Goal: Task Accomplishment & Management: Manage account settings

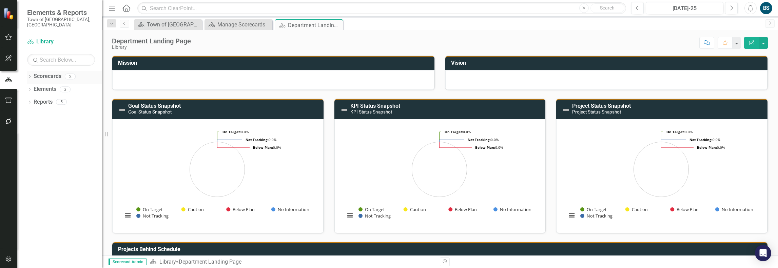
click at [43, 73] on link "Scorecards" at bounding box center [48, 77] width 28 height 8
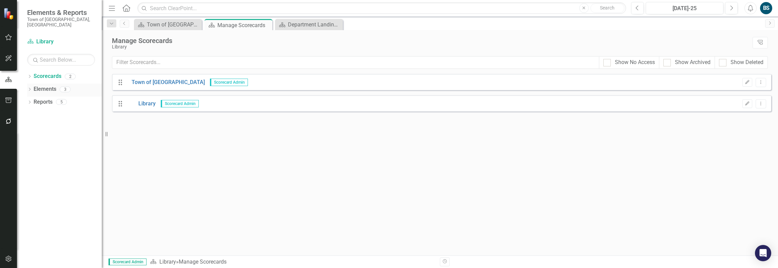
click at [50, 85] on link "Elements" at bounding box center [45, 89] width 23 height 8
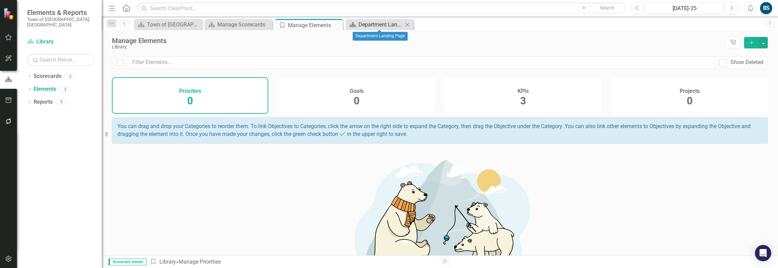
click at [392, 25] on div "Department Landing Page" at bounding box center [380, 24] width 45 height 8
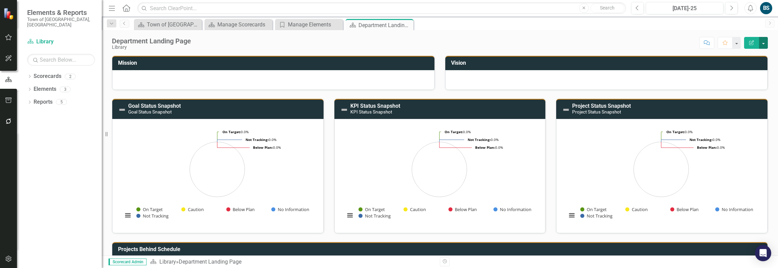
click at [763, 43] on button "button" at bounding box center [763, 43] width 9 height 12
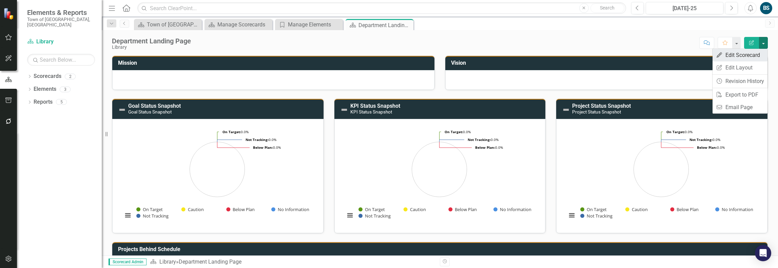
click at [759, 54] on link "Edit Edit Scorecard" at bounding box center [739, 55] width 55 height 13
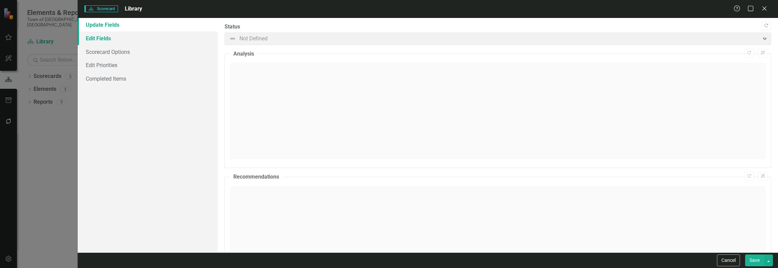
click at [101, 38] on link "Edit Fields" at bounding box center [148, 39] width 140 height 14
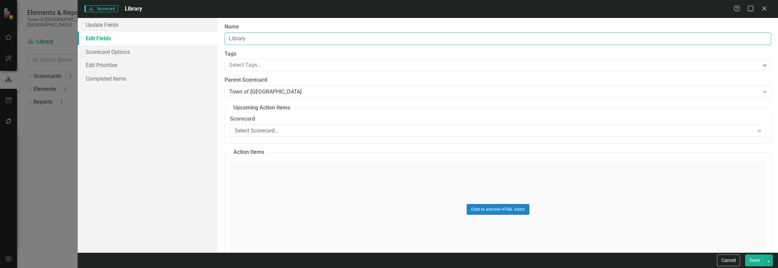
click at [251, 37] on input "Library" at bounding box center [497, 39] width 546 height 13
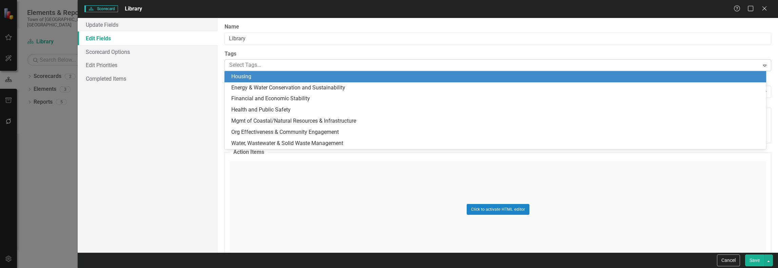
click at [265, 67] on div at bounding box center [492, 65] width 532 height 9
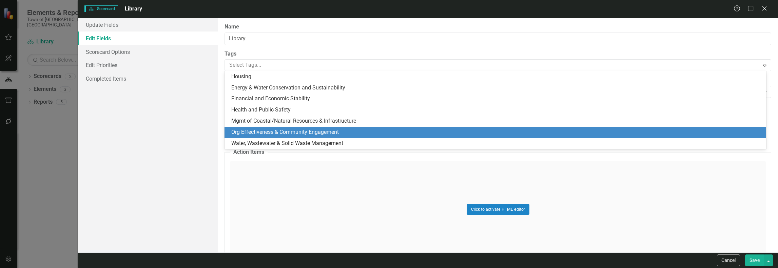
click at [316, 133] on span "Org Effectiveness & Community Engagement" at bounding box center [284, 132] width 107 height 6
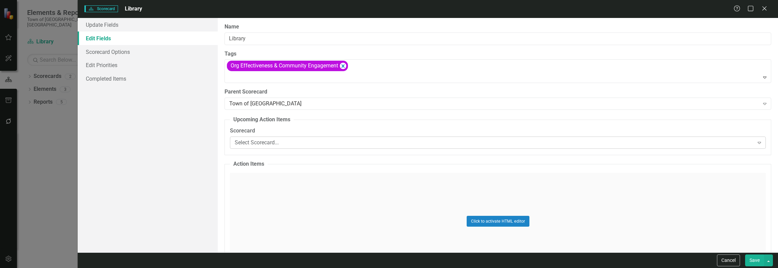
click at [287, 145] on div "Select Scorecard..." at bounding box center [494, 143] width 519 height 8
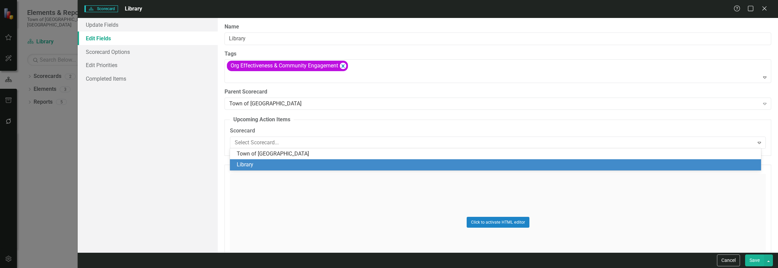
click at [287, 160] on div "Library" at bounding box center [495, 164] width 531 height 11
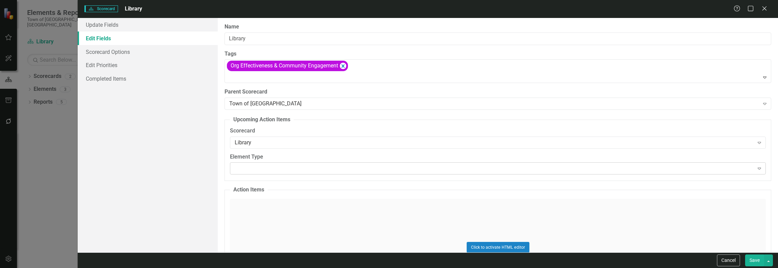
click at [273, 168] on div at bounding box center [491, 168] width 521 height 1
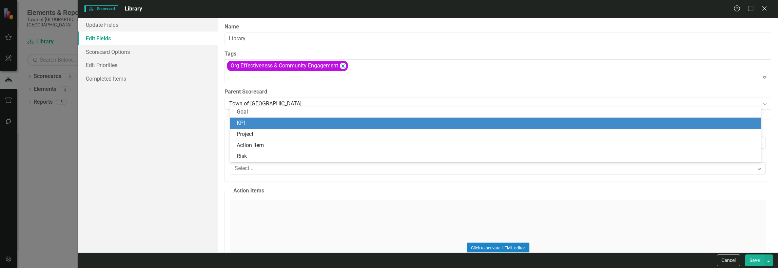
click at [258, 120] on div "KPI" at bounding box center [497, 123] width 520 height 8
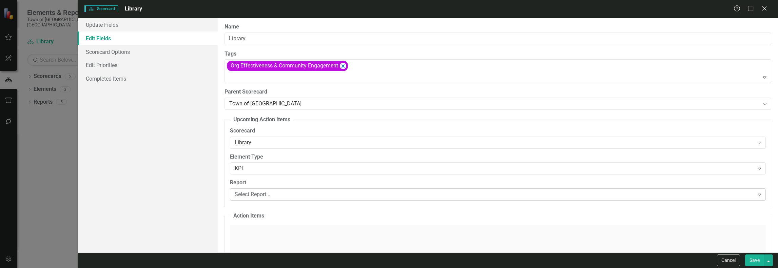
click at [287, 192] on div "Select Report..." at bounding box center [494, 195] width 519 height 8
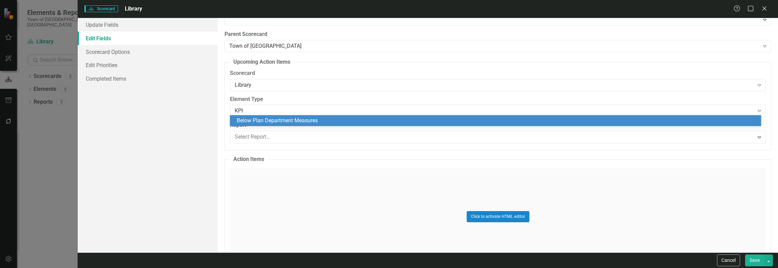
scroll to position [68, 0]
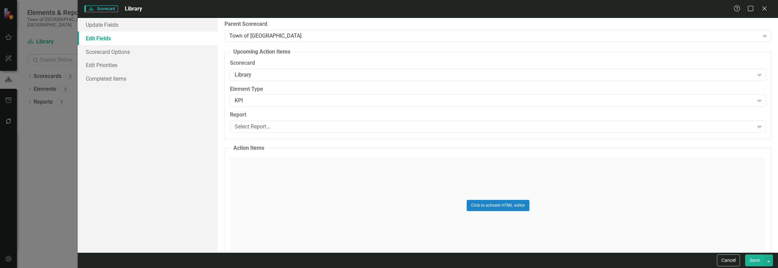
click at [297, 137] on fieldset "Upcoming Action Items Scorecard Library Expand Element Type KPI Expand Report S…" at bounding box center [497, 93] width 546 height 91
click at [299, 126] on div "Select Report..." at bounding box center [494, 127] width 519 height 8
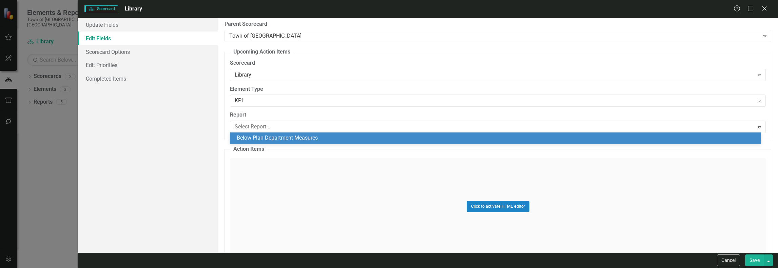
click at [289, 140] on div "Below Plan Department Measures" at bounding box center [497, 138] width 520 height 8
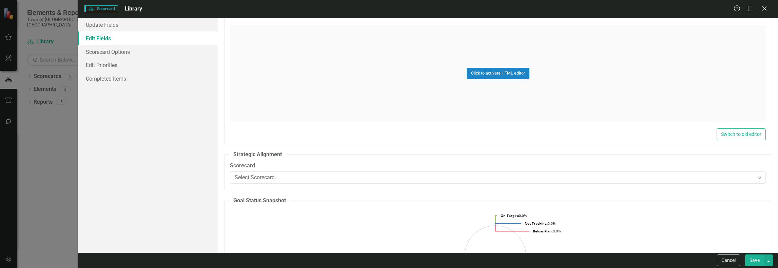
scroll to position [237, 0]
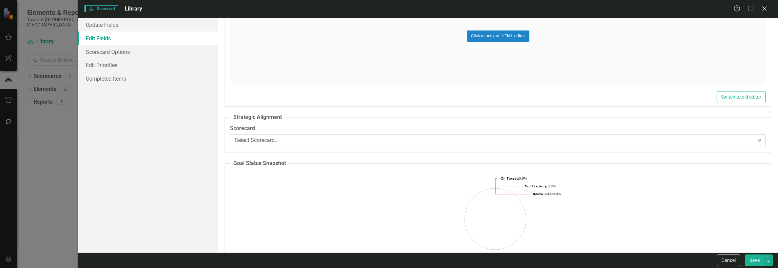
click at [314, 143] on div "Select Scorecard..." at bounding box center [494, 140] width 519 height 8
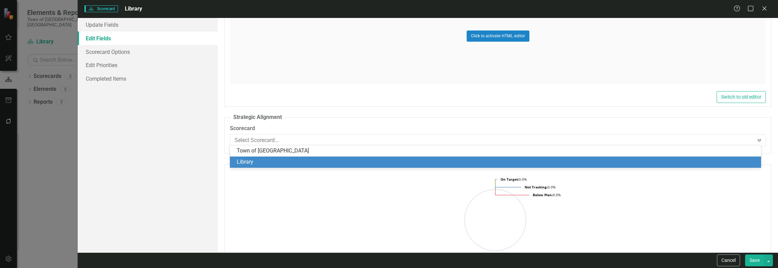
click at [299, 162] on div "Library" at bounding box center [497, 162] width 520 height 8
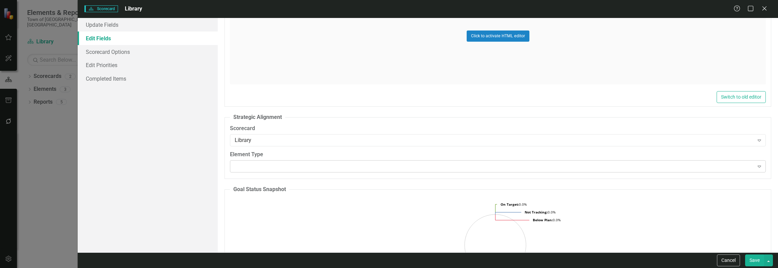
click at [311, 168] on div "Expand" at bounding box center [498, 166] width 536 height 12
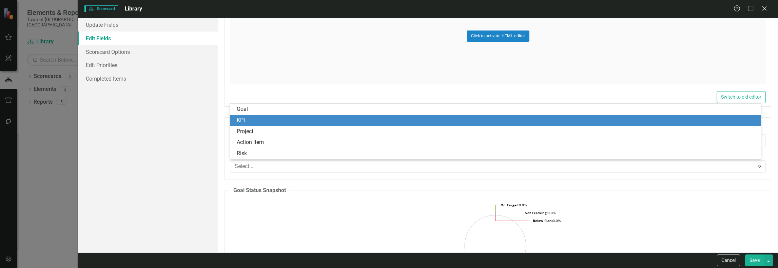
click at [281, 121] on div "KPI" at bounding box center [497, 121] width 520 height 8
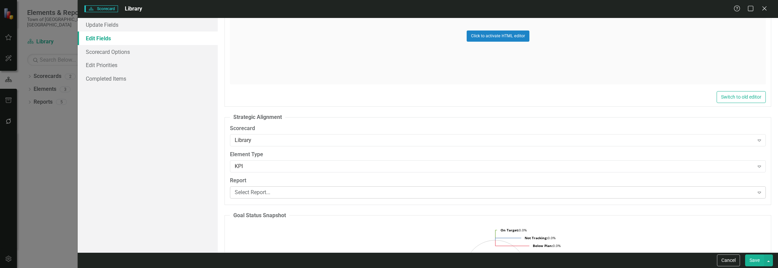
click at [316, 192] on div "Select Report..." at bounding box center [494, 192] width 519 height 8
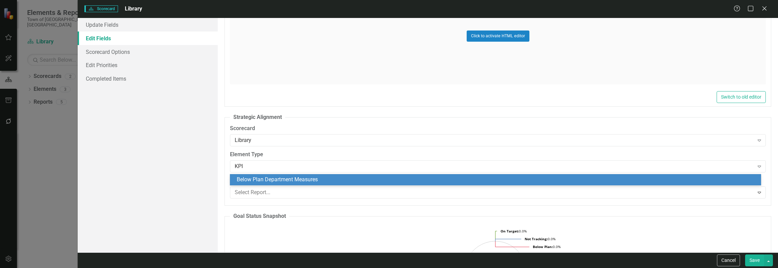
click at [313, 180] on div "Below Plan Department Measures" at bounding box center [497, 180] width 520 height 8
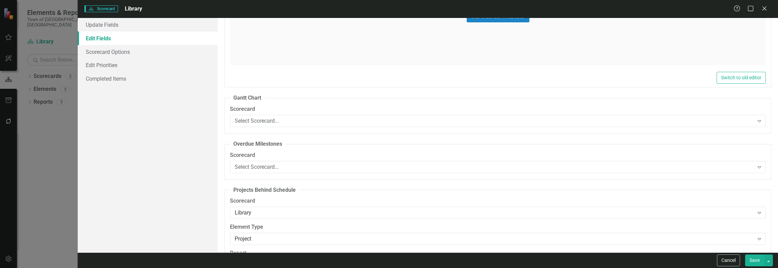
scroll to position [2678, 0]
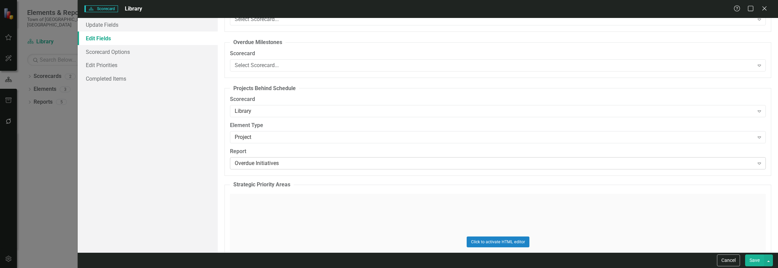
click at [321, 160] on div "Overdue Initiatives" at bounding box center [494, 164] width 519 height 8
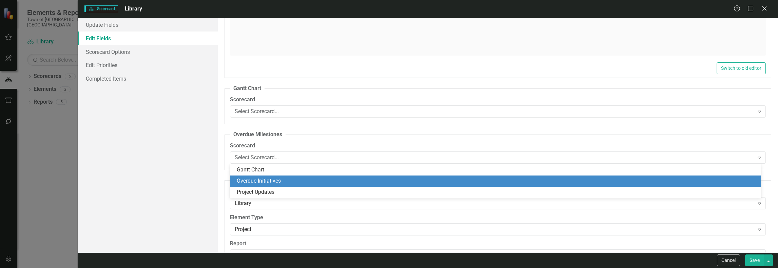
scroll to position [2474, 0]
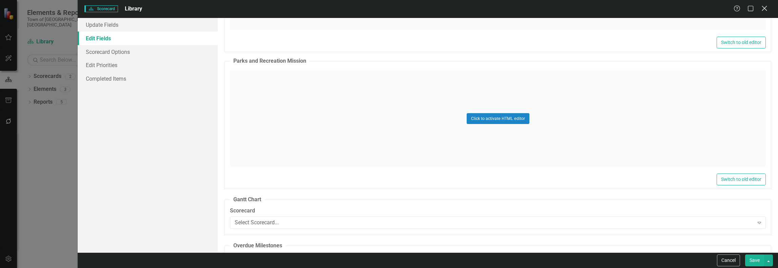
click at [761, 7] on icon "Close" at bounding box center [764, 8] width 8 height 6
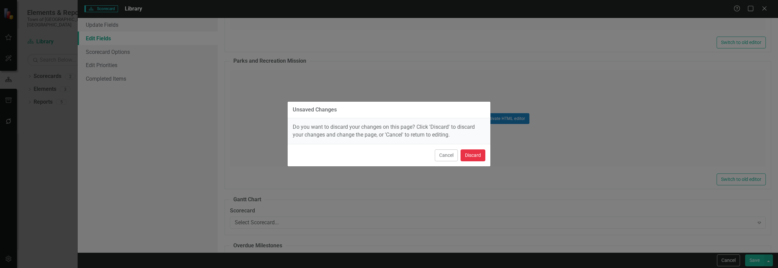
click at [476, 156] on button "Discard" at bounding box center [472, 155] width 25 height 12
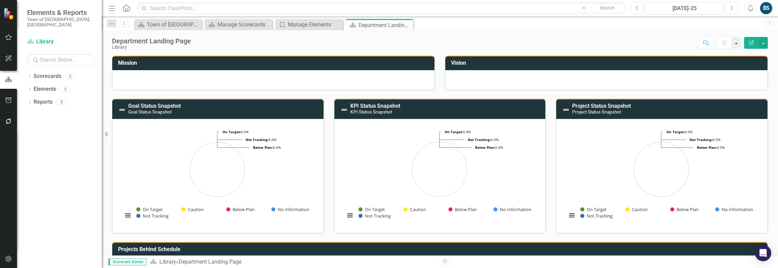
click at [738, 43] on button "button" at bounding box center [735, 43] width 9 height 12
click at [766, 43] on button "button" at bounding box center [763, 43] width 9 height 12
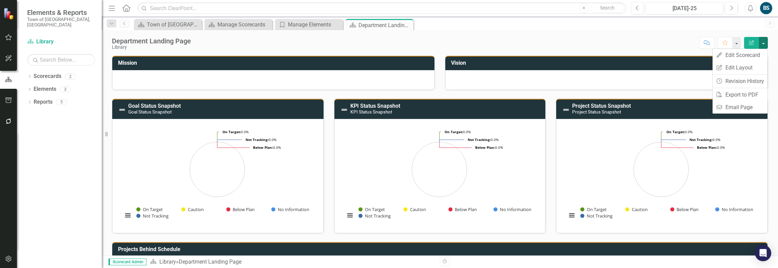
click at [754, 44] on icon "Edit Report" at bounding box center [751, 42] width 6 height 5
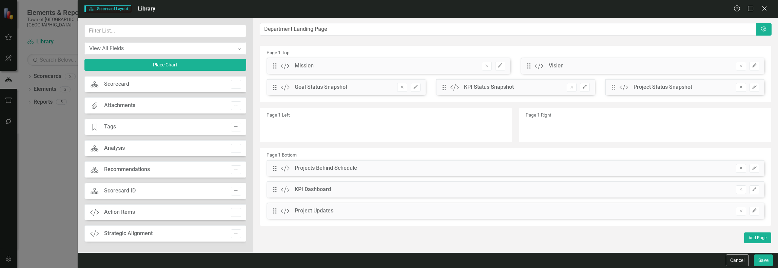
click at [369, 69] on div "Drag Custom Mission Remove Edit" at bounding box center [388, 66] width 244 height 16
click at [363, 65] on div "Drag Custom Mission Remove Edit" at bounding box center [388, 66] width 244 height 16
click at [498, 67] on icon "button" at bounding box center [500, 65] width 4 height 4
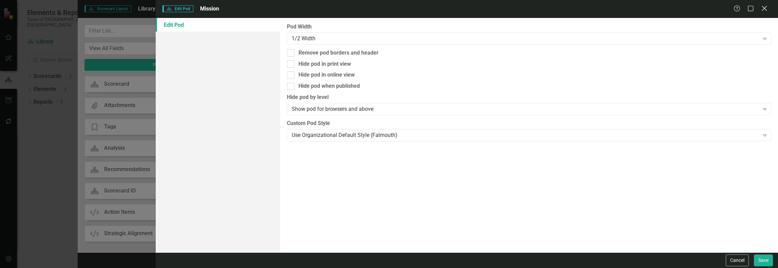
click at [764, 5] on div "Close" at bounding box center [764, 8] width 8 height 9
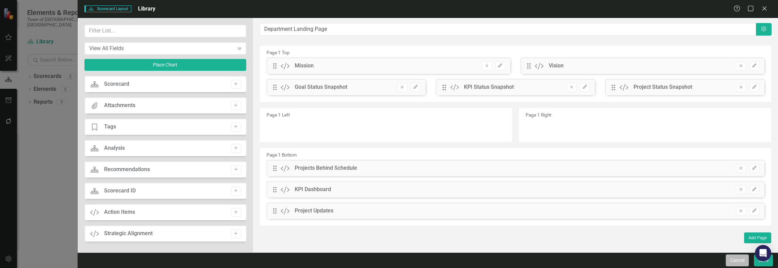
click at [731, 259] on button "Cancel" at bounding box center [736, 261] width 23 height 12
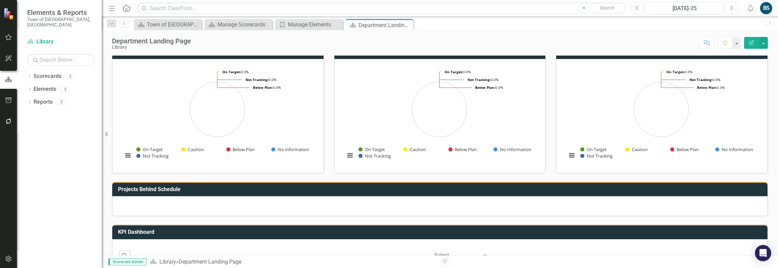
scroll to position [0, 0]
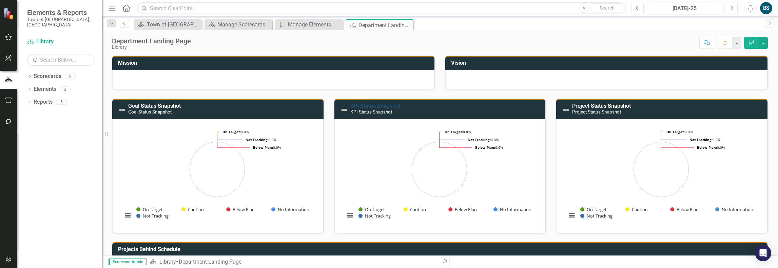
click at [367, 107] on link "KPI Status Snapshot" at bounding box center [375, 106] width 50 height 6
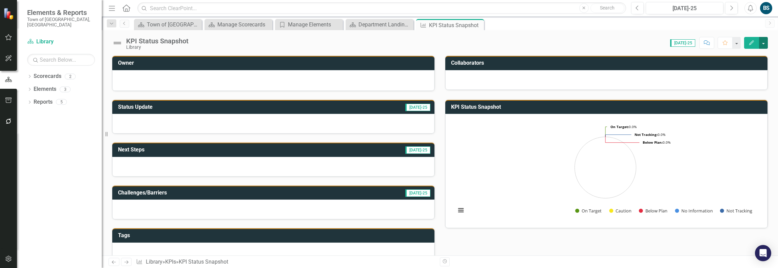
click at [761, 44] on button "button" at bounding box center [763, 43] width 9 height 12
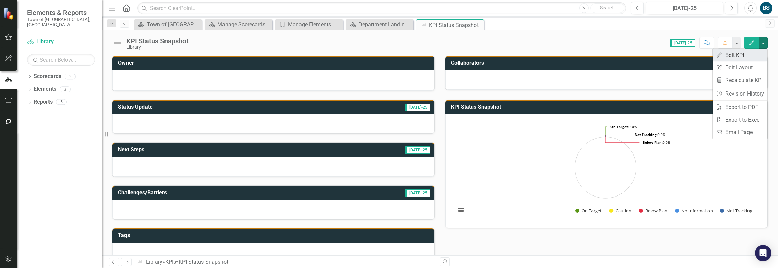
click at [750, 51] on link "Edit Edit KPI" at bounding box center [739, 55] width 55 height 13
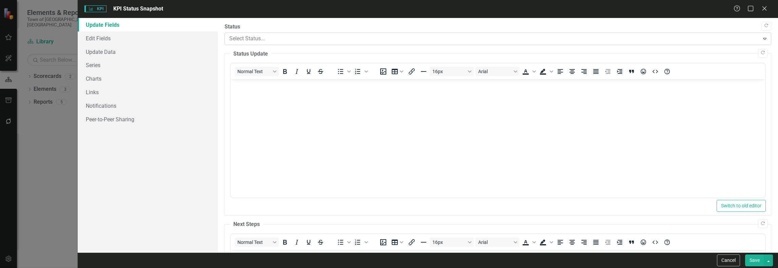
click at [291, 37] on div at bounding box center [491, 38] width 525 height 9
click at [291, 36] on div at bounding box center [491, 38] width 525 height 9
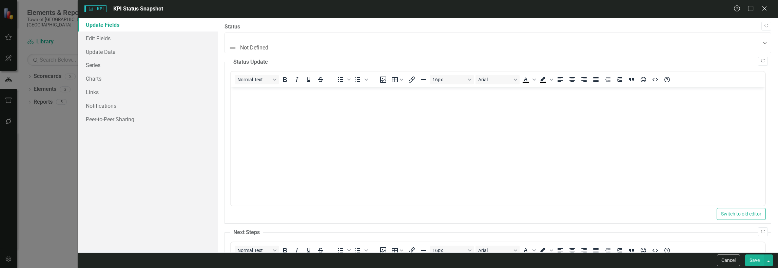
click at [300, 104] on body "Rich Text Area. Press ALT-0 for help." at bounding box center [497, 138] width 534 height 102
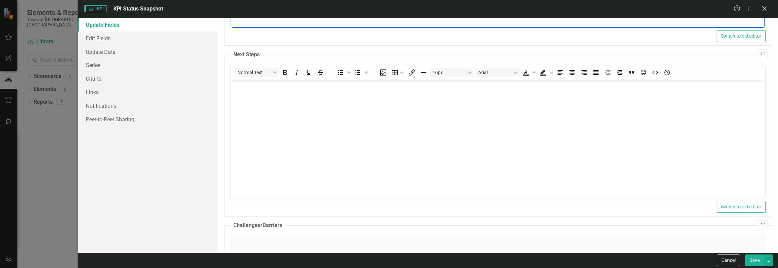
scroll to position [42, 0]
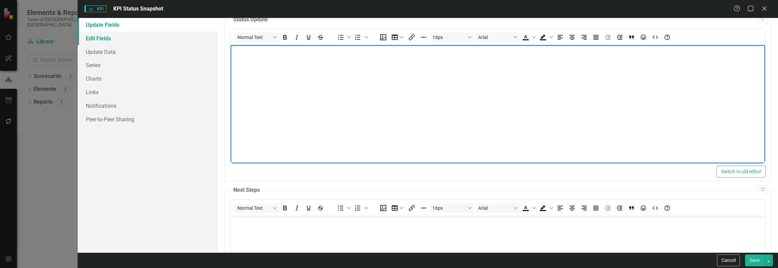
click at [108, 39] on link "Edit Fields" at bounding box center [148, 39] width 140 height 14
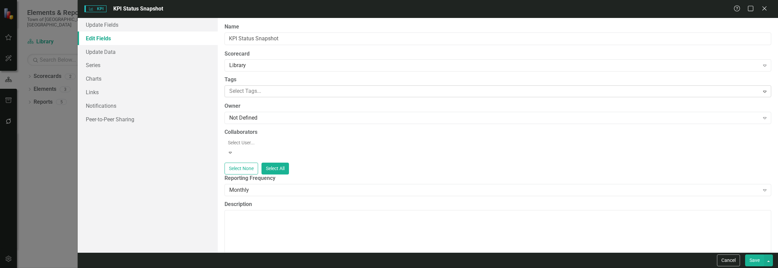
click at [286, 93] on div at bounding box center [492, 91] width 532 height 9
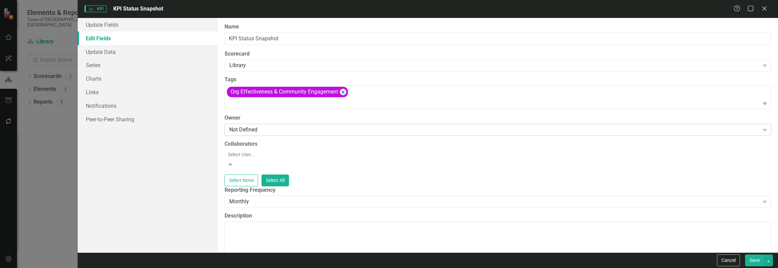
click at [275, 129] on div "Not Defined" at bounding box center [493, 130] width 529 height 8
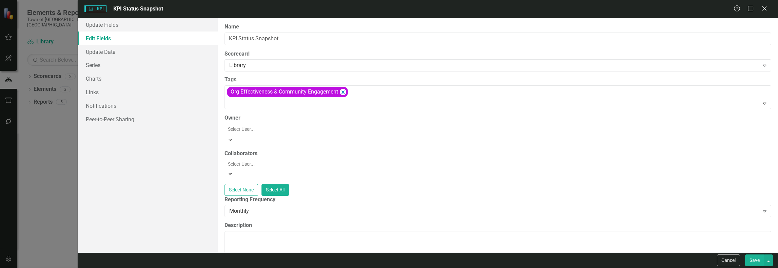
scroll to position [221, 0]
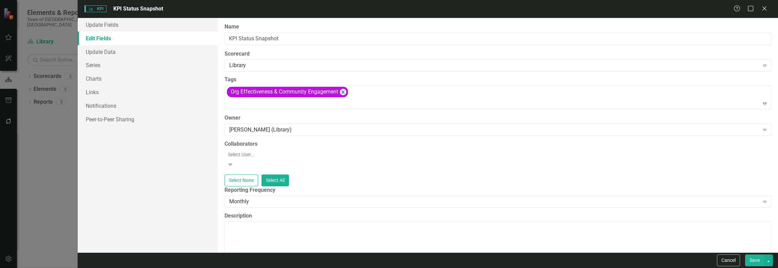
click at [309, 155] on div at bounding box center [498, 154] width 546 height 8
click at [310, 155] on div at bounding box center [498, 154] width 546 height 8
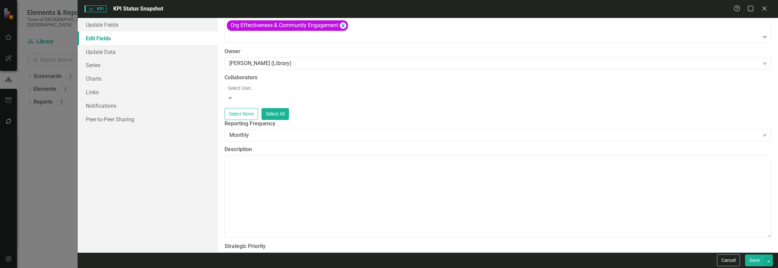
scroll to position [68, 0]
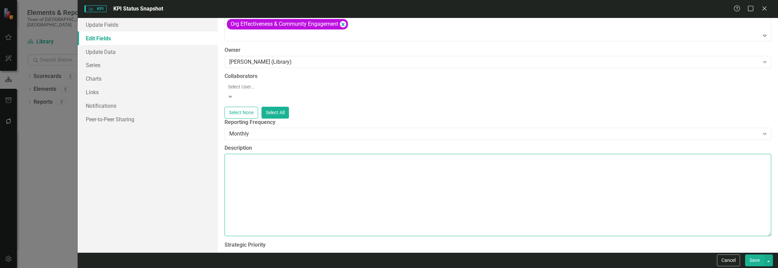
click at [292, 177] on textarea "Description" at bounding box center [497, 195] width 546 height 82
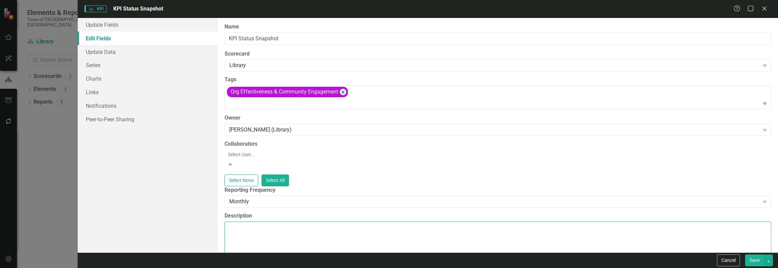
scroll to position [34, 0]
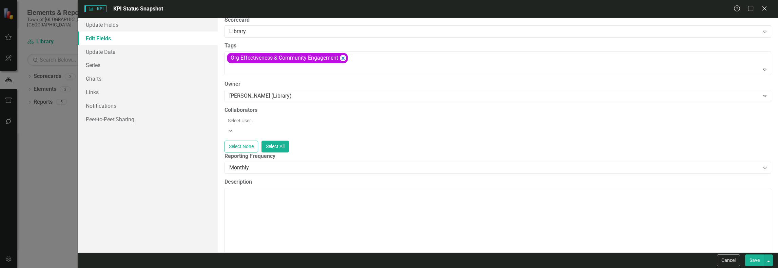
click at [284, 119] on div at bounding box center [498, 121] width 546 height 8
drag, startPoint x: 250, startPoint y: 199, endPoint x: 255, endPoint y: 198, distance: 4.4
click at [251, 198] on textarea "Description" at bounding box center [497, 231] width 546 height 82
type textarea "C"
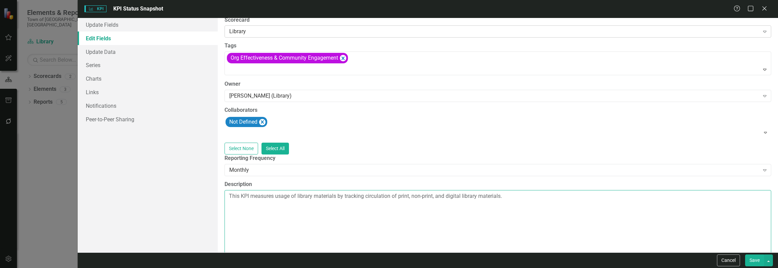
type textarea "This KPI measures usage of library materials by tracking circulation of print, …"
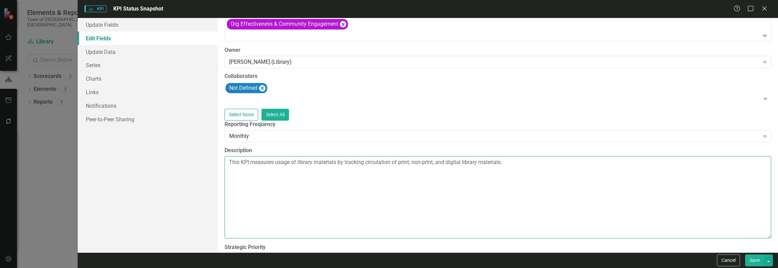
scroll to position [94, 0]
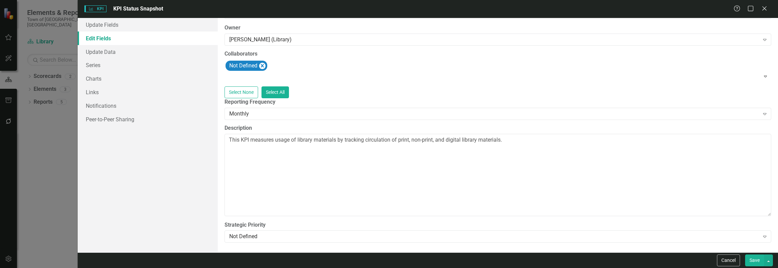
click at [331, 245] on div "ClearPoint Can Do More! How ClearPoint Can Help Close Enterprise plans can auto…" at bounding box center [498, 135] width 560 height 235
click at [331, 242] on div "Not Defined Expand" at bounding box center [497, 236] width 546 height 12
click at [452, 224] on label "Strategic Priority" at bounding box center [497, 225] width 546 height 8
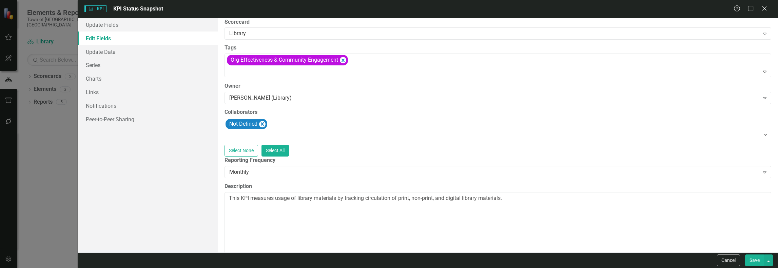
scroll to position [26, 0]
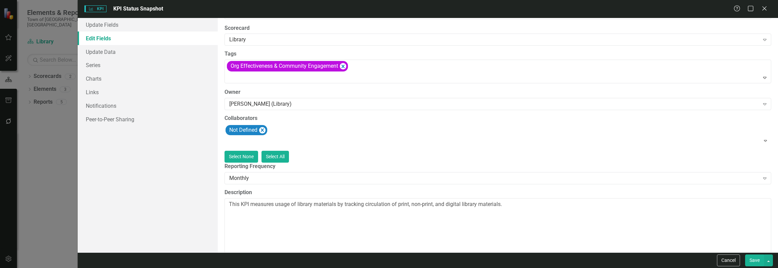
click at [258, 154] on button "Select None" at bounding box center [241, 157] width 34 height 12
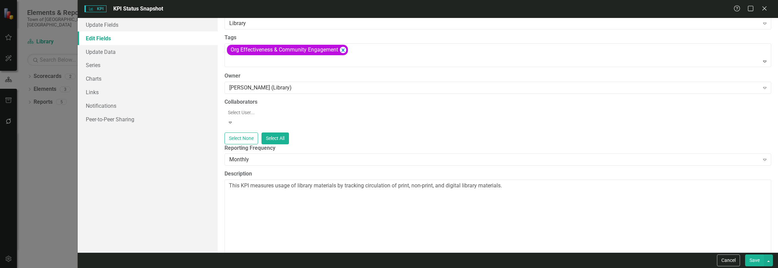
scroll to position [82, 0]
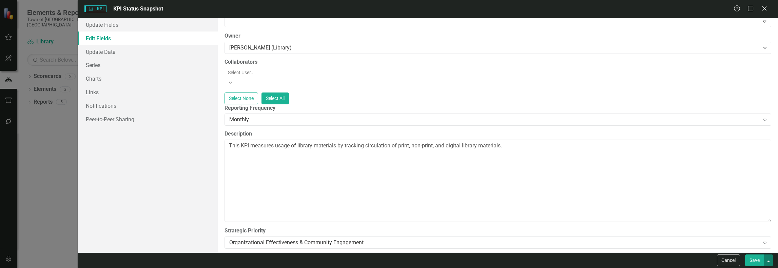
click at [770, 261] on button "button" at bounding box center [768, 261] width 9 height 12
click at [753, 262] on button "Save" at bounding box center [754, 261] width 19 height 12
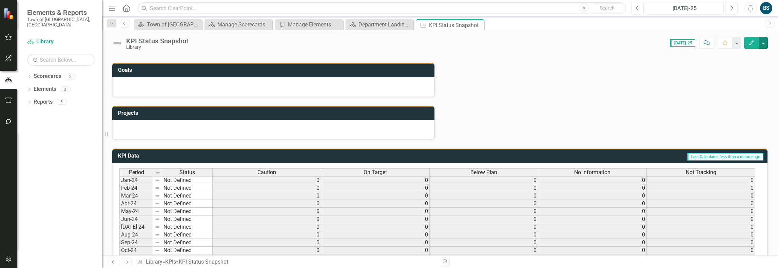
scroll to position [271, 0]
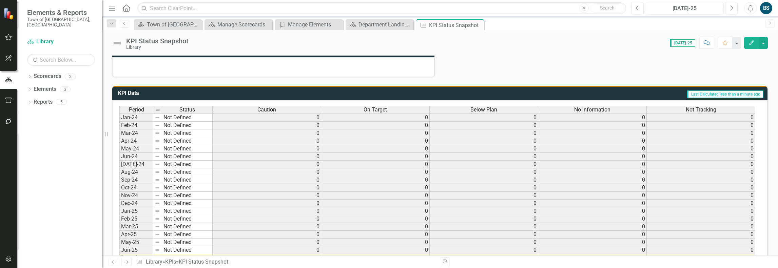
click at [194, 119] on td "Not Defined" at bounding box center [187, 118] width 51 height 8
click at [193, 120] on td "Not Defined" at bounding box center [187, 118] width 51 height 8
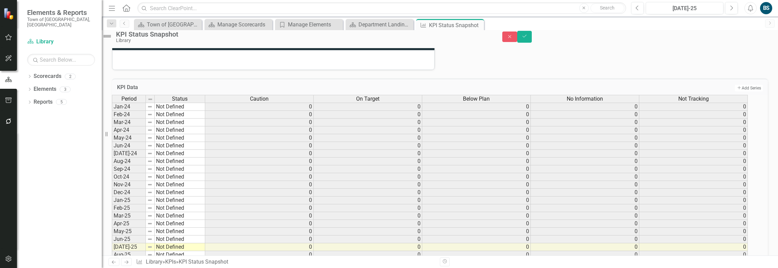
click at [250, 87] on div "KPI Data Add Add Series Period Status Caution On Target Below Plan No Informati…" at bounding box center [440, 182] width 666 height 224
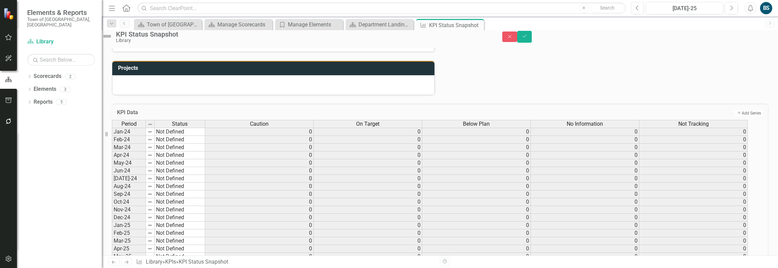
scroll to position [202, 0]
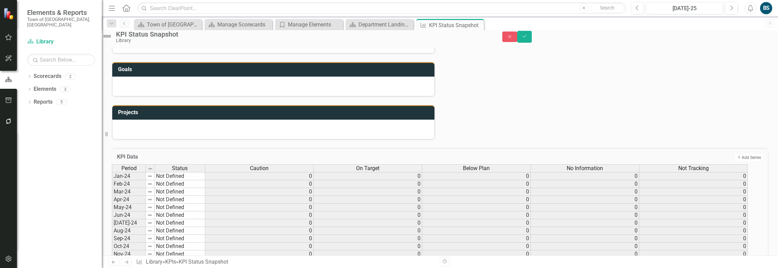
click at [366, 162] on div "KPI Data Add Add Series" at bounding box center [440, 156] width 656 height 17
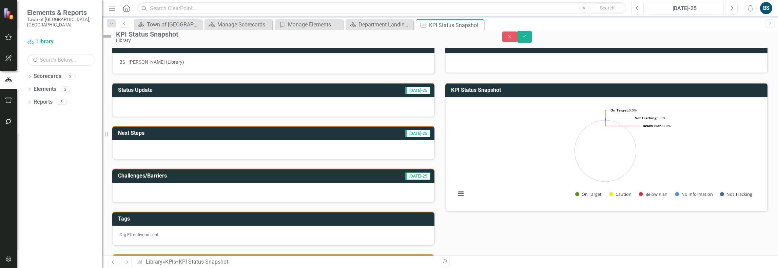
scroll to position [0, 0]
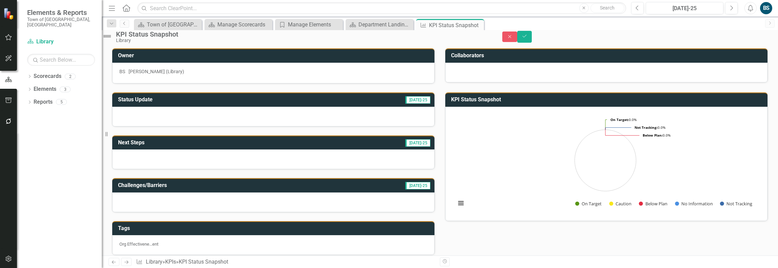
click at [378, 51] on div "KPI Status Snapshot Library Close Save Owner BS [PERSON_NAME] (Library) Collabo…" at bounding box center [440, 142] width 676 height 225
click at [466, 145] on rect "Interactive chart" at bounding box center [605, 163] width 306 height 102
click at [465, 145] on rect "Interactive chart" at bounding box center [605, 163] width 306 height 102
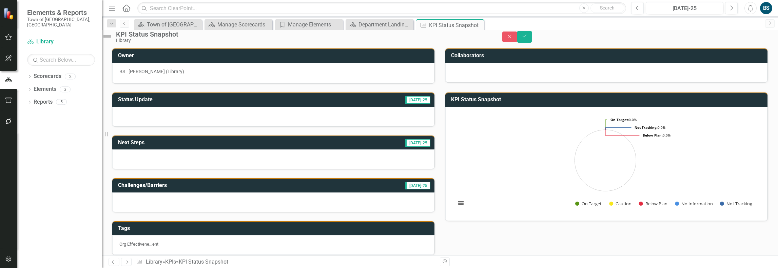
click at [524, 244] on div "Status Update [DATE]-25 Next Steps [DATE]-25 Challenges/Barriers [DATE]-25 Tags…" at bounding box center [440, 213] width 666 height 258
click at [532, 40] on button "Save" at bounding box center [524, 37] width 15 height 12
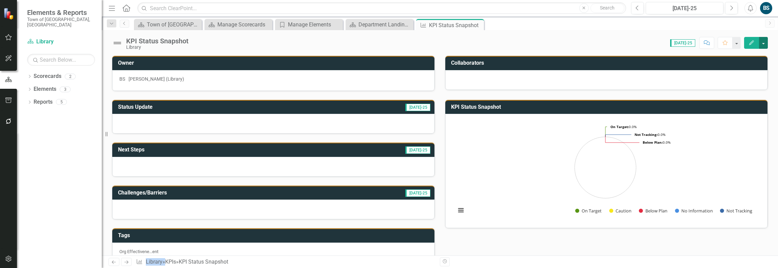
click at [765, 43] on button "button" at bounding box center [763, 43] width 9 height 12
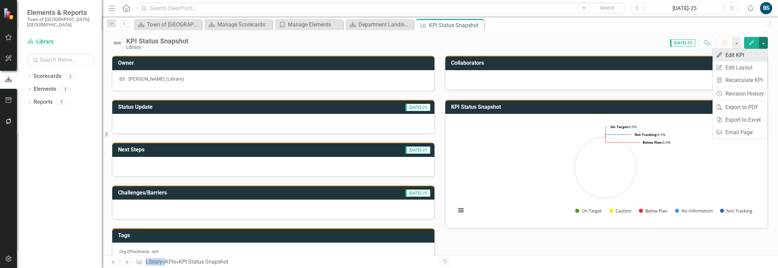
click at [743, 56] on link "Edit Edit KPI" at bounding box center [739, 55] width 55 height 13
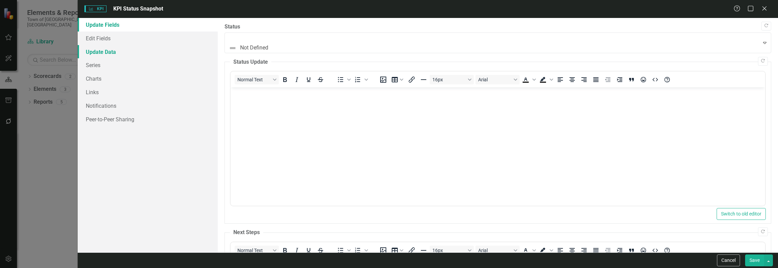
click at [115, 50] on link "Update Data" at bounding box center [148, 52] width 140 height 14
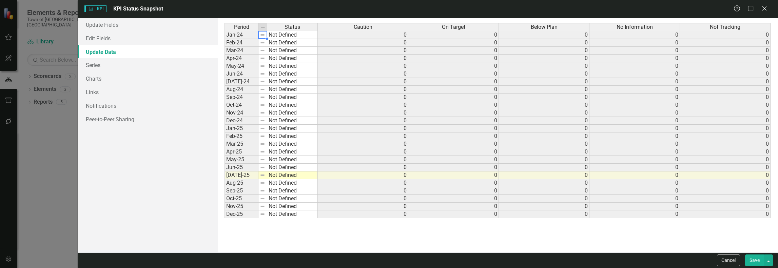
click at [262, 33] on img at bounding box center [262, 34] width 5 height 5
click at [261, 33] on img at bounding box center [262, 34] width 5 height 5
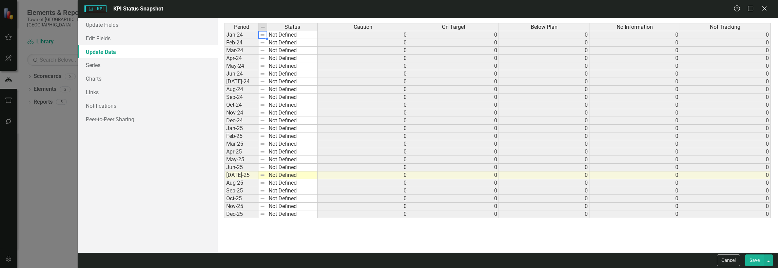
click at [264, 37] on img at bounding box center [262, 34] width 5 height 5
click at [397, 36] on td "0" at bounding box center [363, 35] width 90 height 8
click at [249, 35] on td "Jan-24" at bounding box center [241, 35] width 34 height 8
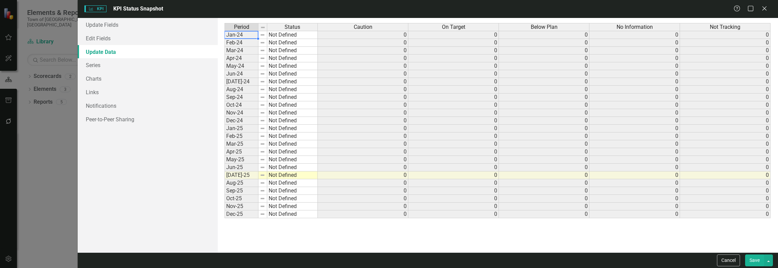
click at [249, 35] on td "Jan-24" at bounding box center [241, 35] width 34 height 8
click at [457, 32] on td "0" at bounding box center [453, 35] width 90 height 8
click at [444, 34] on td "0" at bounding box center [453, 35] width 90 height 8
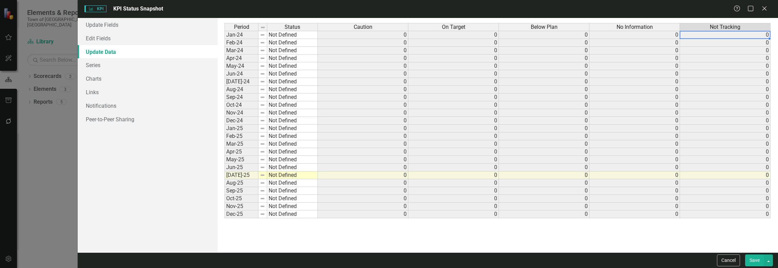
click at [735, 36] on td "0" at bounding box center [725, 35] width 90 height 8
click at [744, 37] on td "0" at bounding box center [725, 35] width 90 height 8
click at [104, 64] on link "Series" at bounding box center [148, 65] width 140 height 14
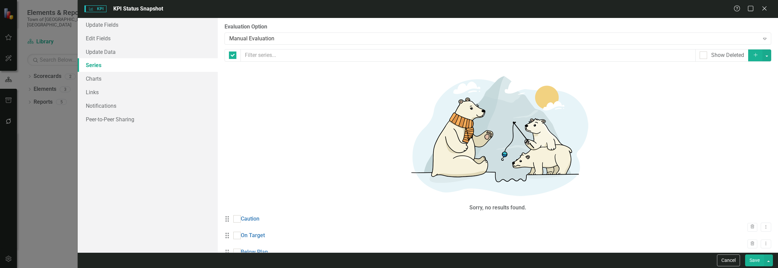
checkbox input "false"
click at [439, 38] on div "Manual Evaluation" at bounding box center [493, 39] width 529 height 8
click at [103, 52] on link "Update Data" at bounding box center [148, 52] width 140 height 14
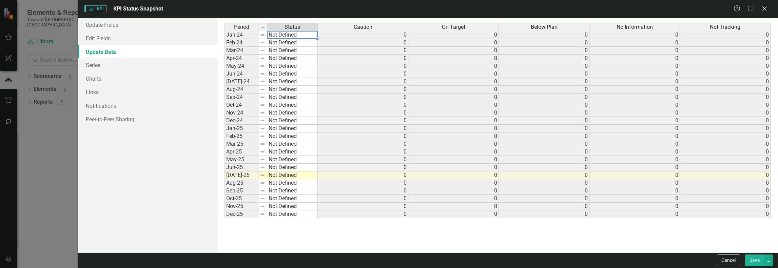
click at [371, 31] on div "Period Status Caution On Target Below Plan No Information Not Tracking" at bounding box center [497, 27] width 546 height 9
click at [387, 36] on td "0" at bounding box center [363, 35] width 90 height 8
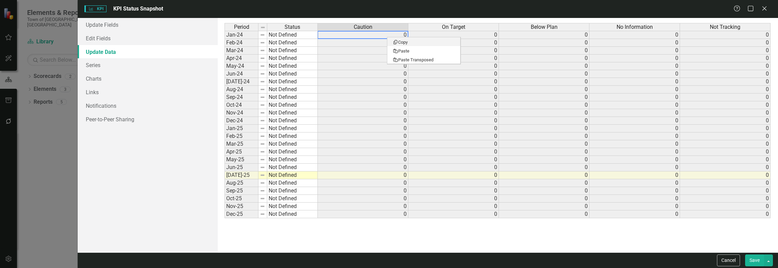
click at [479, 32] on td "0" at bounding box center [453, 35] width 90 height 8
click at [154, 7] on span "KPI Status Snapshot" at bounding box center [138, 8] width 50 height 6
click at [96, 8] on span "KPI KPI" at bounding box center [95, 8] width 22 height 7
click at [105, 105] on link "Notifications" at bounding box center [148, 106] width 140 height 14
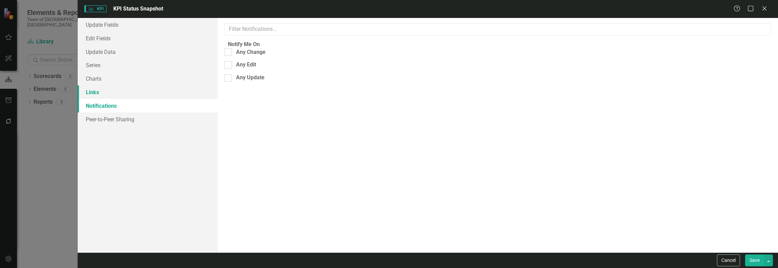
click at [100, 97] on link "Links" at bounding box center [148, 92] width 140 height 14
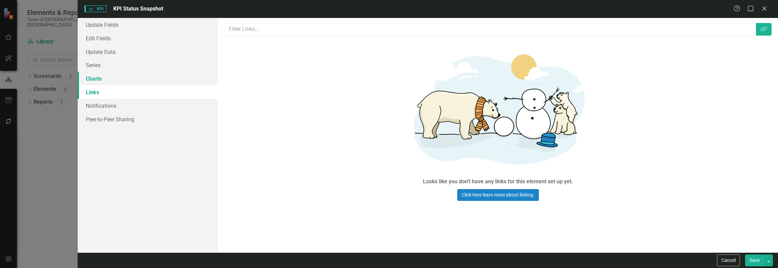
click at [108, 78] on link "Charts" at bounding box center [148, 79] width 140 height 14
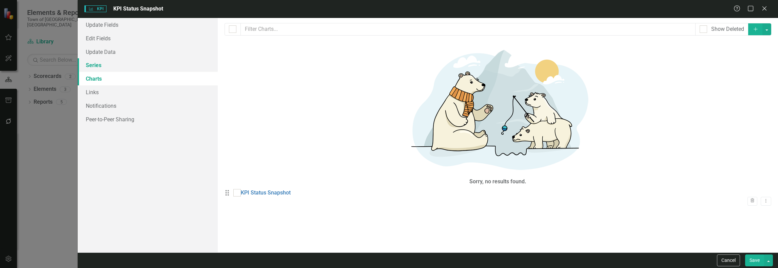
click at [115, 66] on link "Series" at bounding box center [148, 65] width 140 height 14
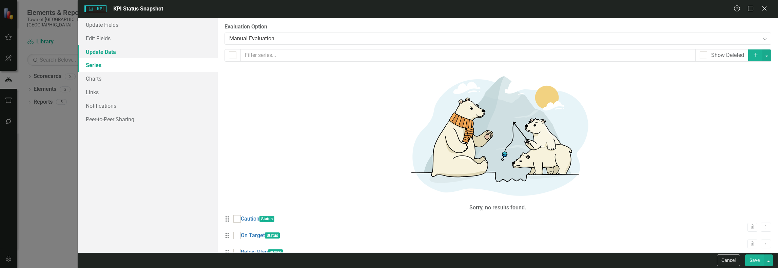
click at [117, 53] on link "Update Data" at bounding box center [148, 52] width 140 height 14
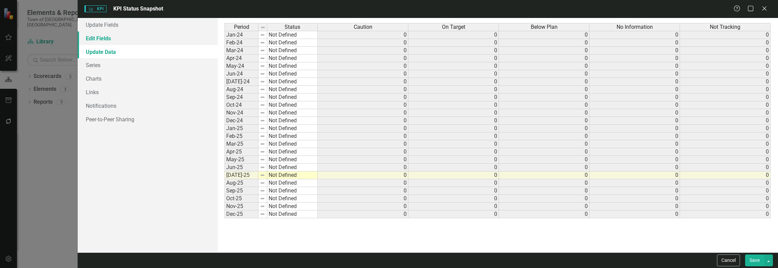
click at [98, 39] on link "Edit Fields" at bounding box center [148, 39] width 140 height 14
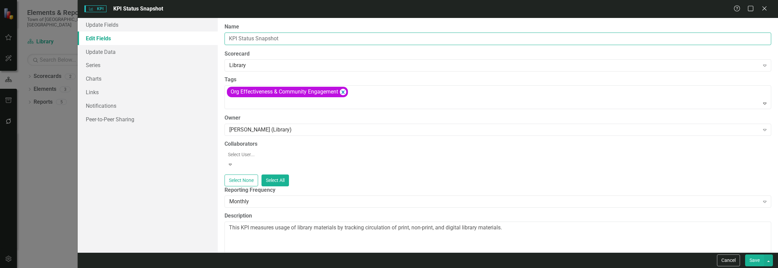
click at [304, 39] on input "KPI Status Snapshot" at bounding box center [497, 39] width 546 height 13
click at [303, 39] on input "KPI Status Snapshot" at bounding box center [497, 39] width 546 height 13
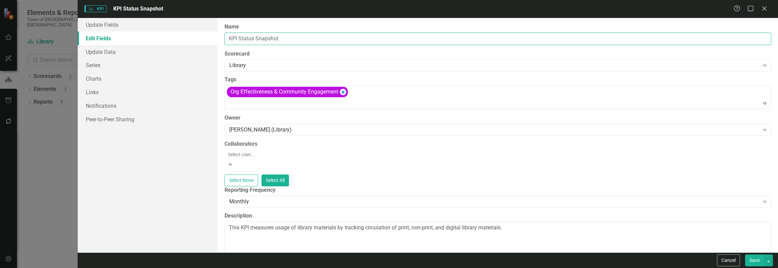
click at [303, 39] on input "KPI Status Snapshot" at bounding box center [497, 39] width 546 height 13
click at [290, 38] on input "KPI Status Snapshot" at bounding box center [497, 39] width 546 height 13
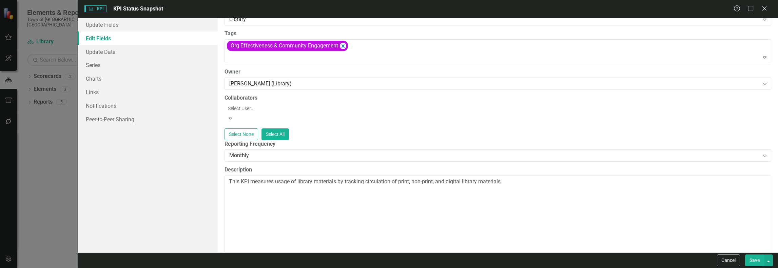
scroll to position [82, 0]
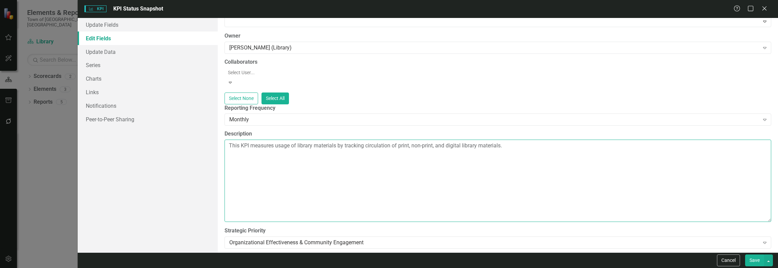
click at [512, 140] on textarea "This KPI measures usage of library materials by tracking circulation of print, …" at bounding box center [497, 181] width 546 height 82
drag, startPoint x: 521, startPoint y: 139, endPoint x: 388, endPoint y: 142, distance: 132.2
click at [388, 142] on textarea "This KPI measures usage of library materials by tracking circulation of print, …" at bounding box center [497, 181] width 546 height 82
click at [392, 141] on textarea "This KPI measures usage of library materials by tracking circulation of print, …" at bounding box center [497, 181] width 546 height 82
click at [391, 141] on textarea "This KPI measures usage of library materials by tracking circulation of print, …" at bounding box center [497, 181] width 546 height 82
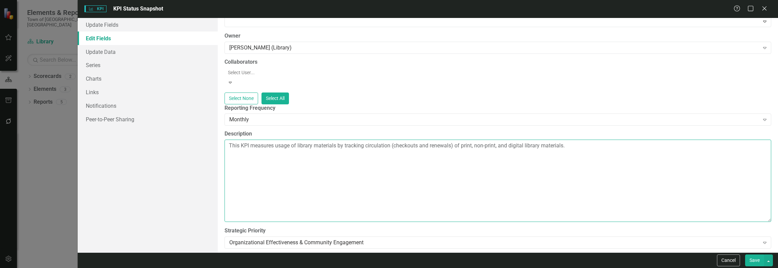
click at [497, 140] on textarea "This KPI measures usage of library materials by tracking circulation (checkouts…" at bounding box center [497, 181] width 546 height 82
click at [713, 142] on textarea "This KPI measures usage of library materials by tracking circulation (checkouts…" at bounding box center [497, 181] width 546 height 82
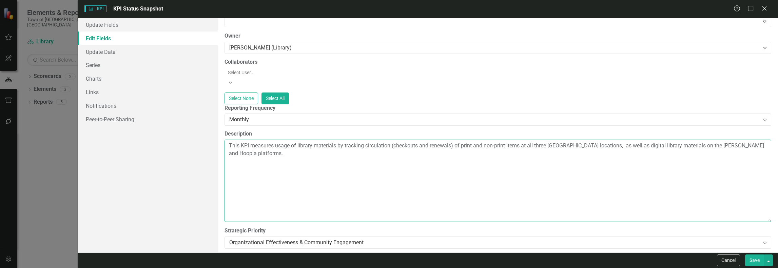
click at [288, 148] on textarea "This KPI measures usage of library materials by tracking circulation (checkouts…" at bounding box center [497, 181] width 546 height 82
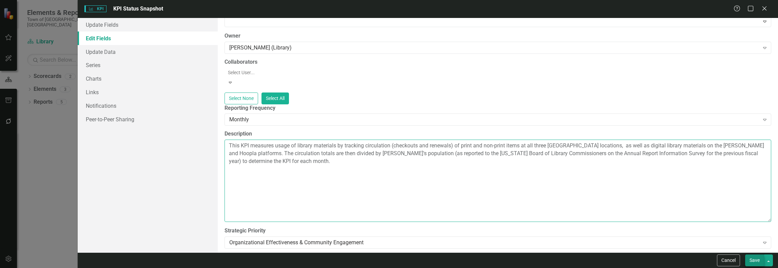
type textarea "This KPI measures usage of library materials by tracking circulation (checkouts…"
click at [751, 259] on button "Save" at bounding box center [754, 261] width 19 height 12
